Goal: Navigation & Orientation: Find specific page/section

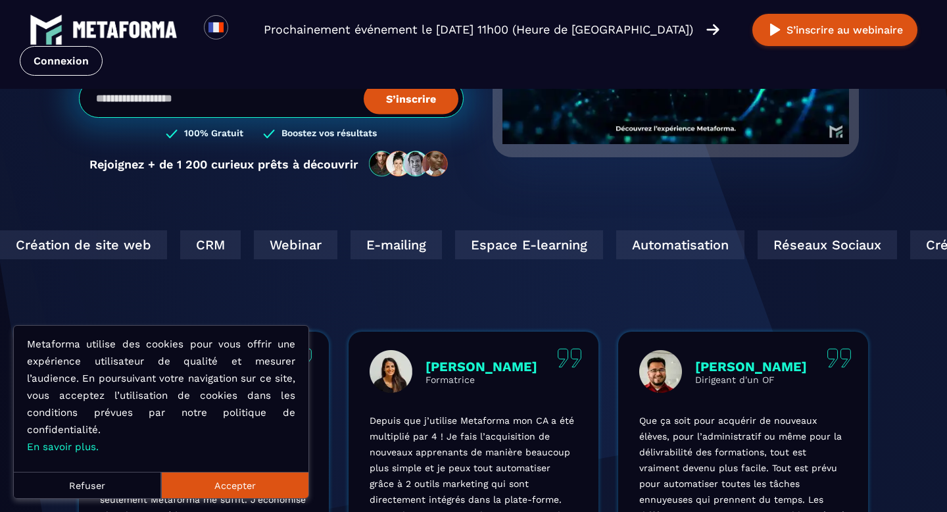
scroll to position [790, 0]
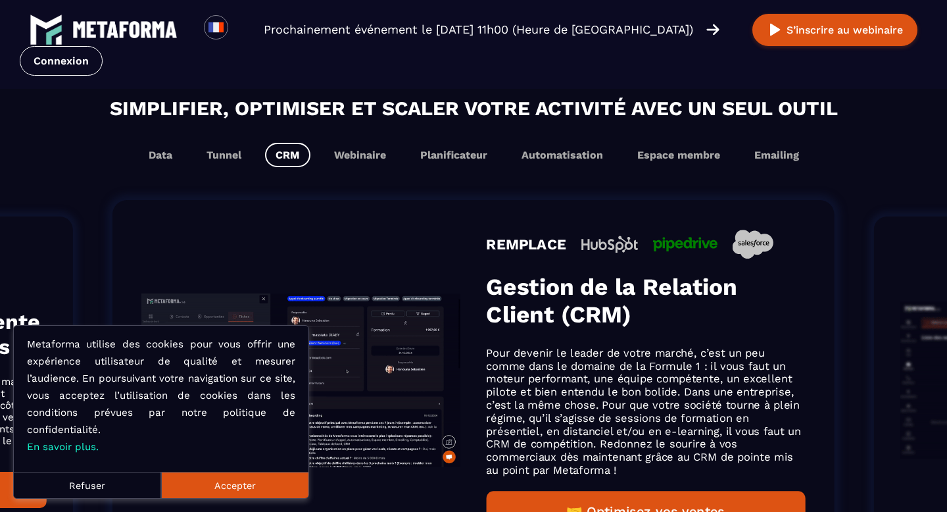
click at [241, 488] on button "Accepter" at bounding box center [234, 485] width 147 height 26
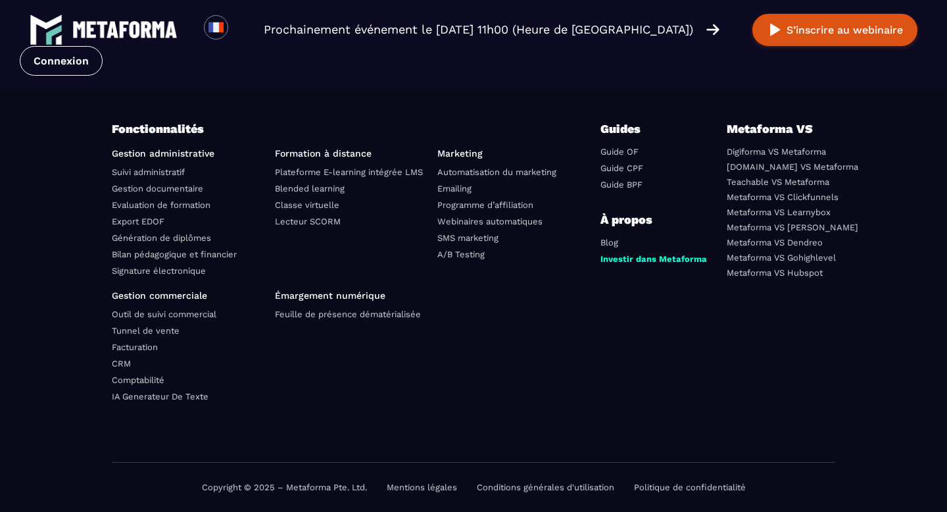
scroll to position [4678, 0]
click at [133, 366] on li "CRM" at bounding box center [188, 363] width 153 height 15
click at [124, 366] on link "CRM" at bounding box center [121, 363] width 19 height 10
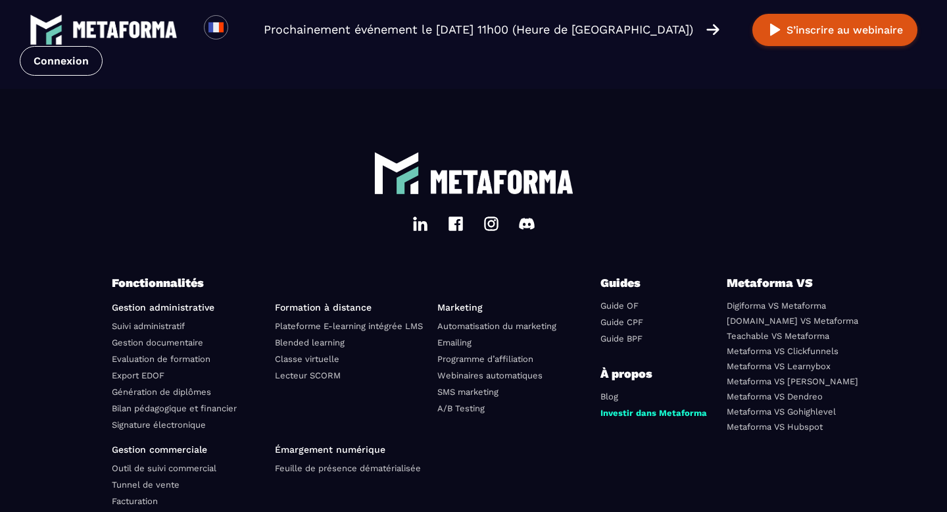
scroll to position [2499, 0]
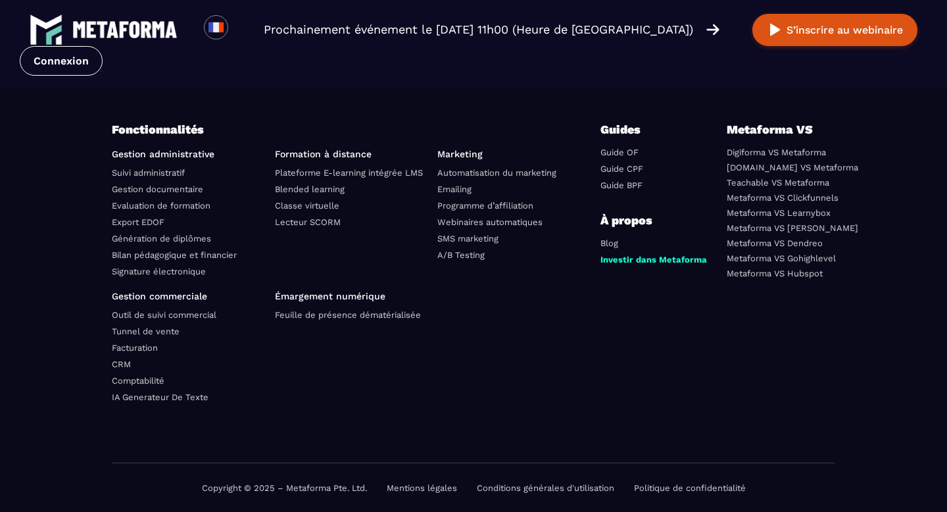
click at [184, 318] on link "Outil de suivi commercial" at bounding box center [164, 315] width 105 height 10
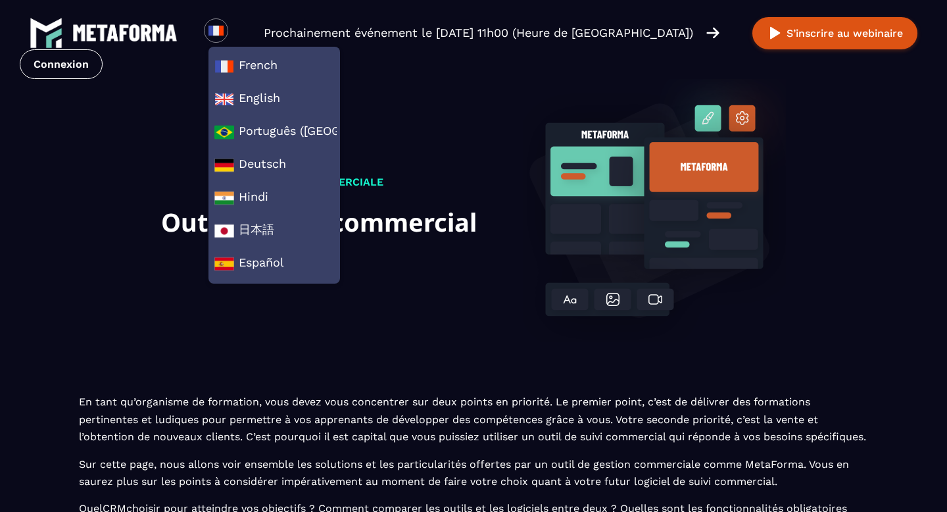
click at [397, 328] on div "GESTION COMMERCIALE Outil de suivi commercial" at bounding box center [473, 236] width 625 height 314
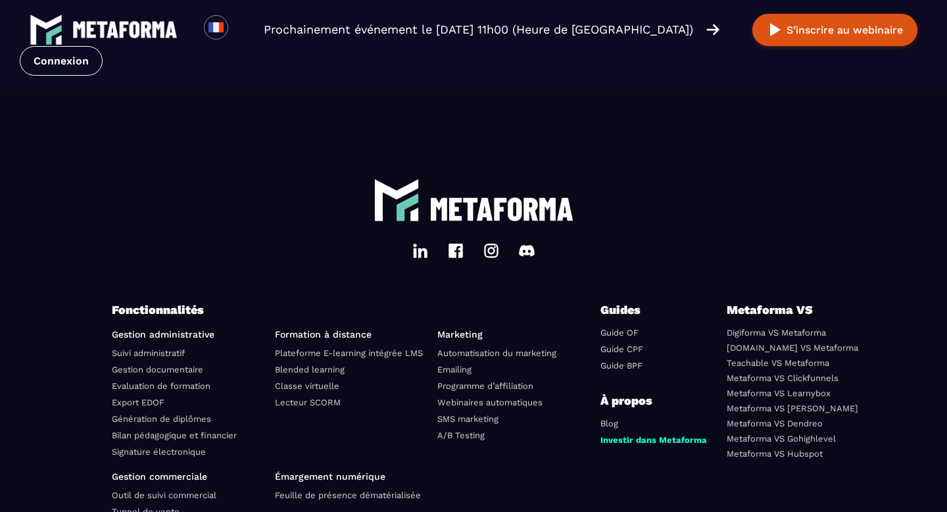
scroll to position [3493, 0]
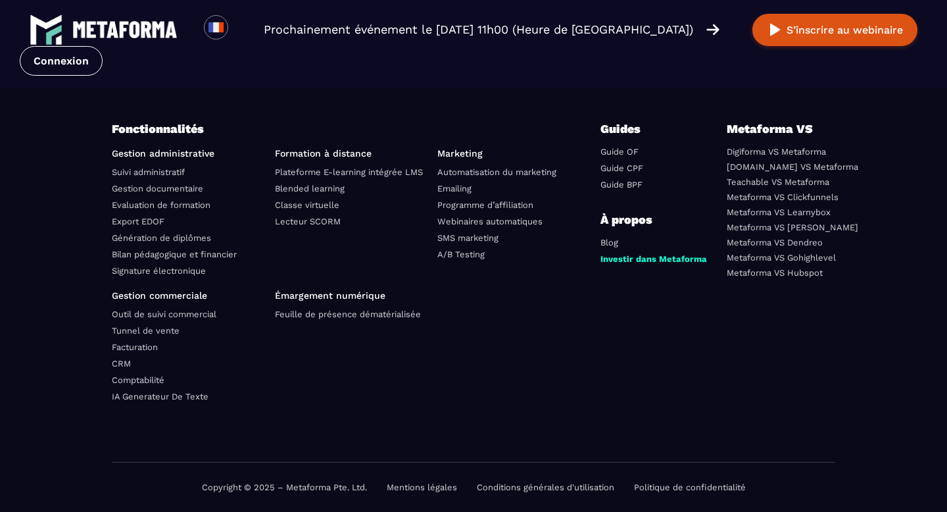
click at [138, 318] on link "Outil de suivi commercial" at bounding box center [164, 314] width 105 height 10
click at [196, 313] on link "Outil de suivi commercial" at bounding box center [164, 314] width 105 height 10
click at [128, 364] on link "CRM" at bounding box center [121, 363] width 19 height 10
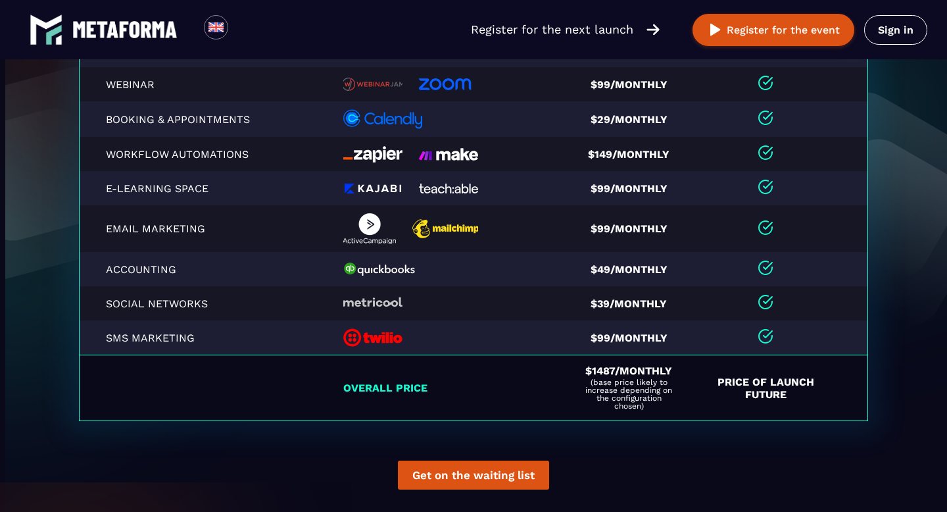
scroll to position [2859, 0]
